Goal: Transaction & Acquisition: Purchase product/service

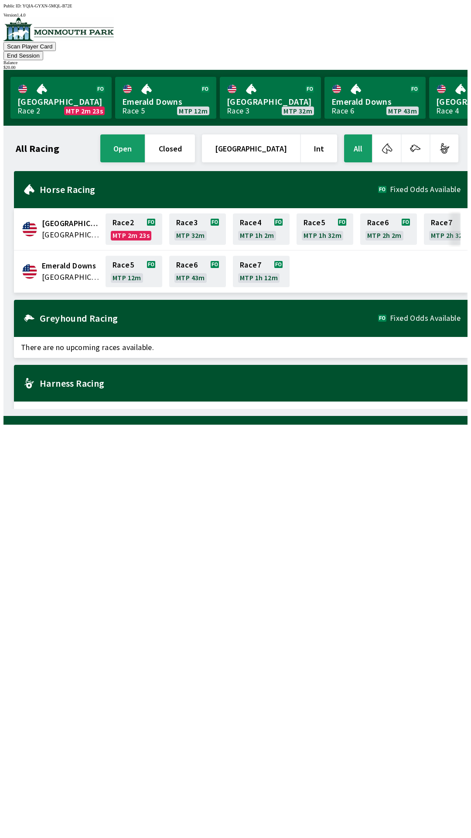
click at [43, 51] on button "End Session" at bounding box center [23, 55] width 40 height 9
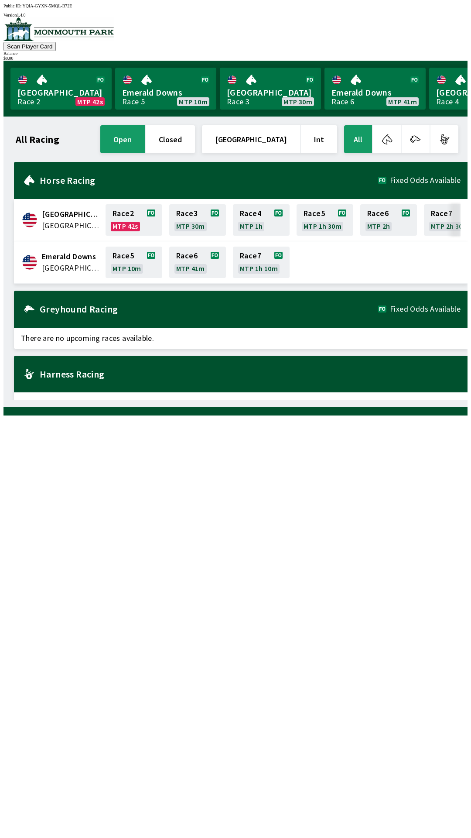
click at [139, 370] on h2 "Harness Racing" at bounding box center [250, 373] width 421 height 7
click at [128, 221] on link "Race 2 MTP 36s" at bounding box center [134, 219] width 57 height 31
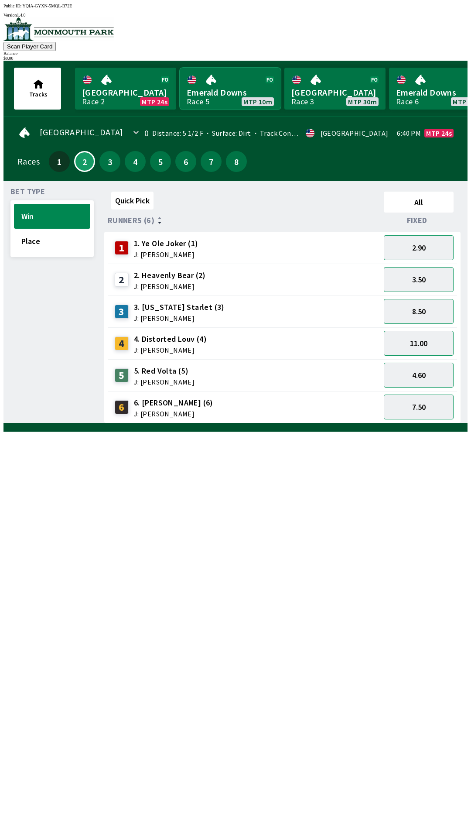
click at [232, 91] on link "Emerald Downs Race 5 MTP 10m" at bounding box center [230, 89] width 101 height 42
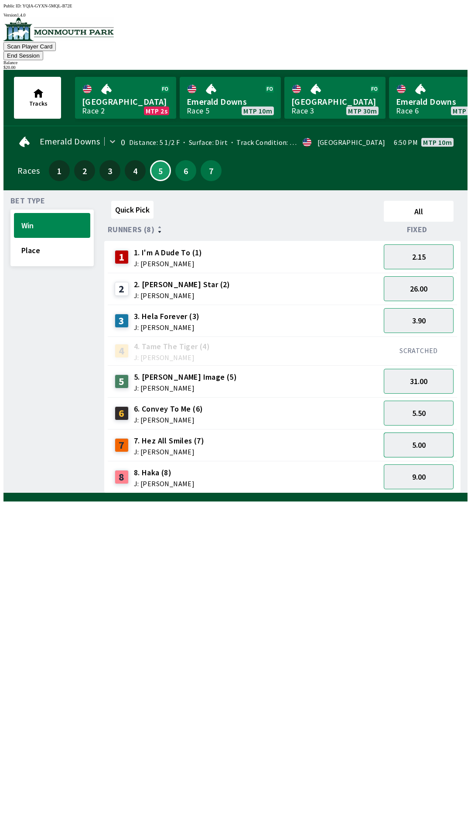
click at [421, 432] on button "5.00" at bounding box center [419, 444] width 70 height 25
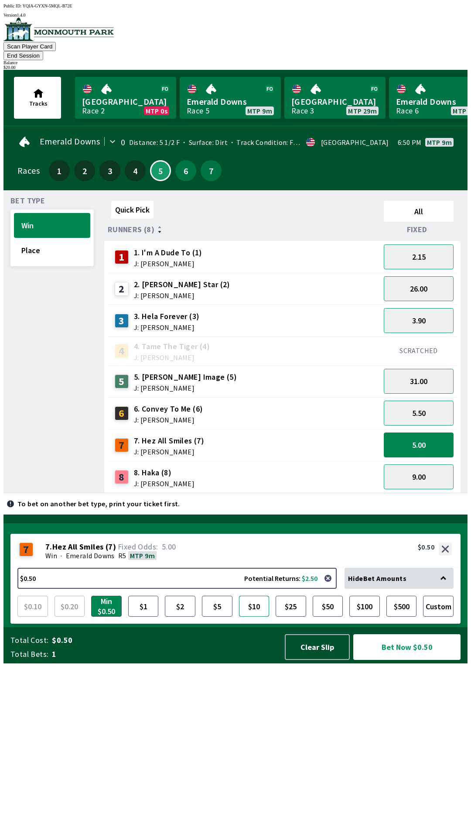
click at [259, 617] on button "$10" at bounding box center [254, 606] width 31 height 21
click at [411, 660] on button "Bet Now $10.00" at bounding box center [406, 647] width 107 height 26
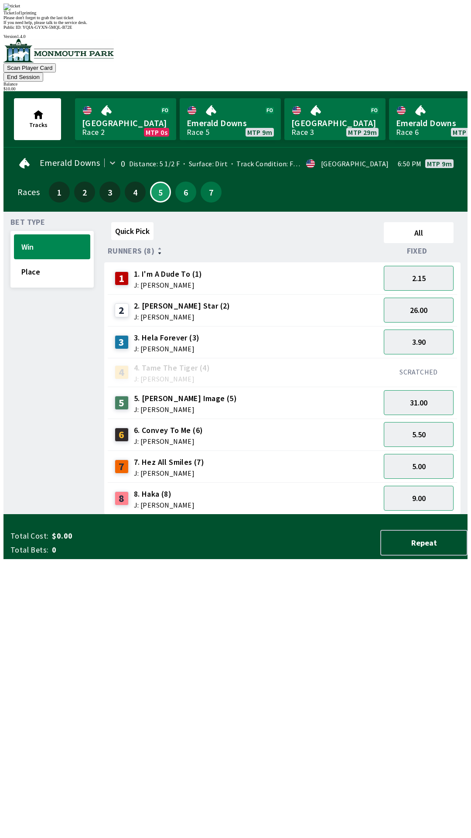
click at [295, 514] on div "Quick Pick All Runners (8) Fixed 1 1. I'm A Dude To (1) J: [PERSON_NAME] 2.15 2…" at bounding box center [285, 367] width 363 height 296
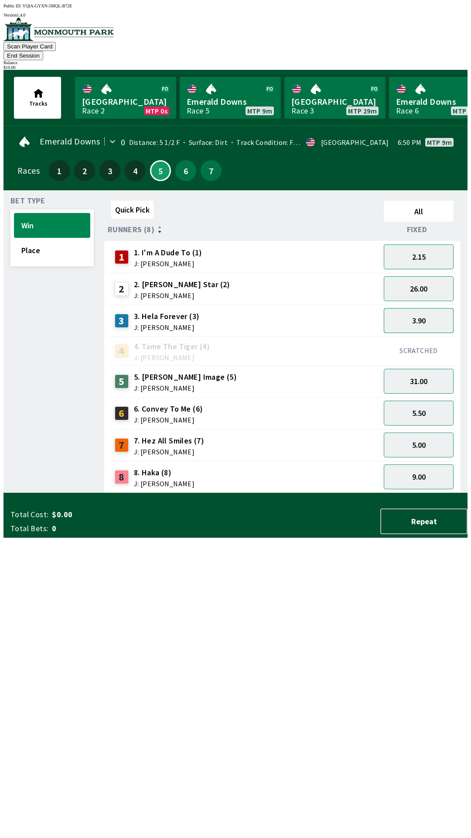
click at [429, 312] on button "3.90" at bounding box center [419, 320] width 70 height 25
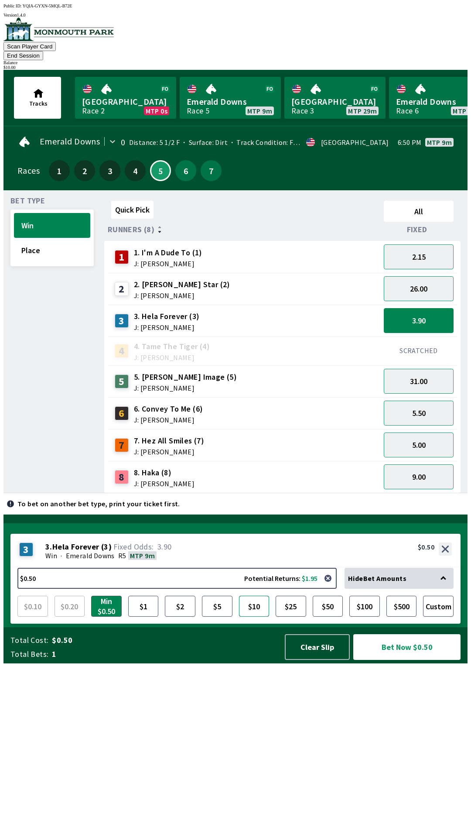
click at [262, 617] on button "$10" at bounding box center [254, 606] width 31 height 21
click at [414, 660] on button "Bet Now $10.00" at bounding box center [406, 647] width 107 height 26
